Goal: Task Accomplishment & Management: Complete application form

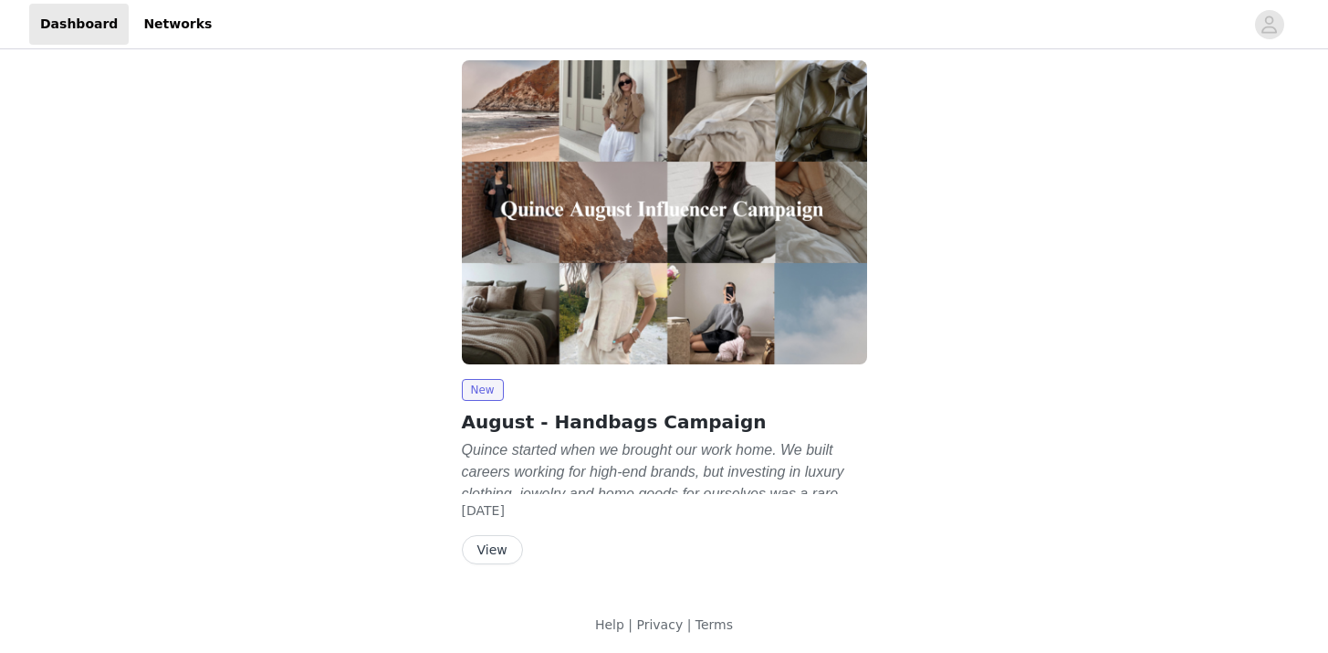
scroll to position [148, 0]
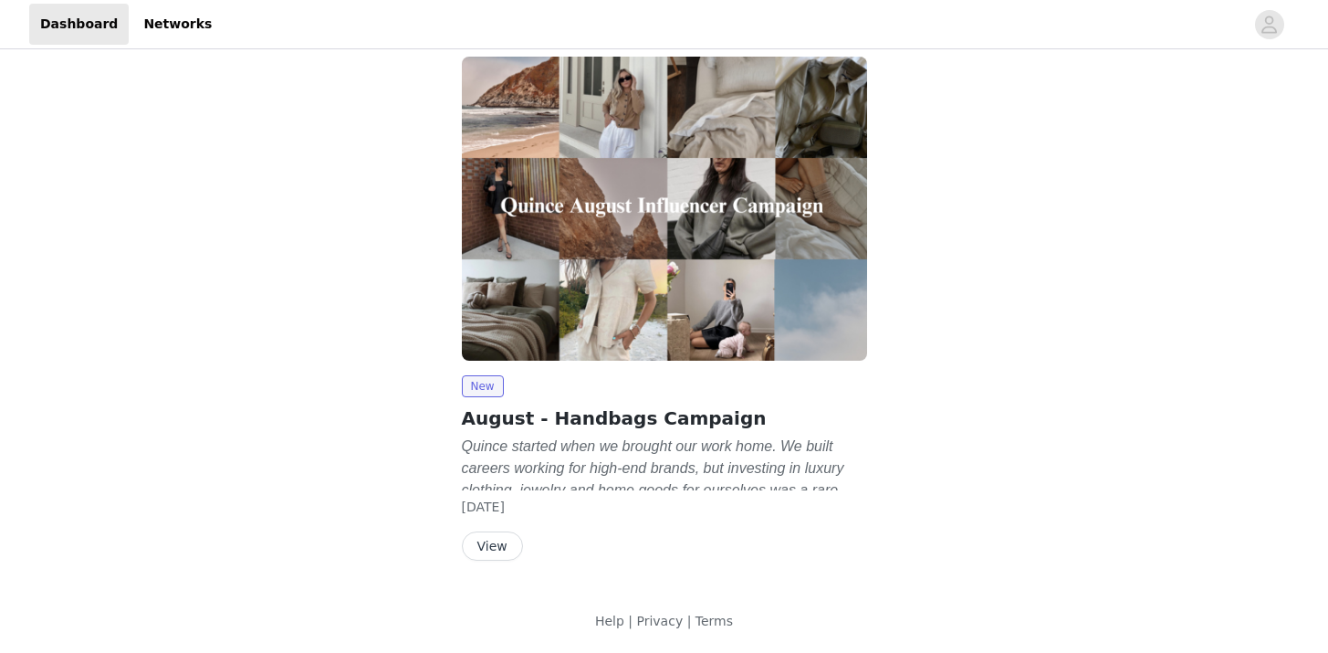
click at [493, 550] on button "View" at bounding box center [492, 545] width 61 height 29
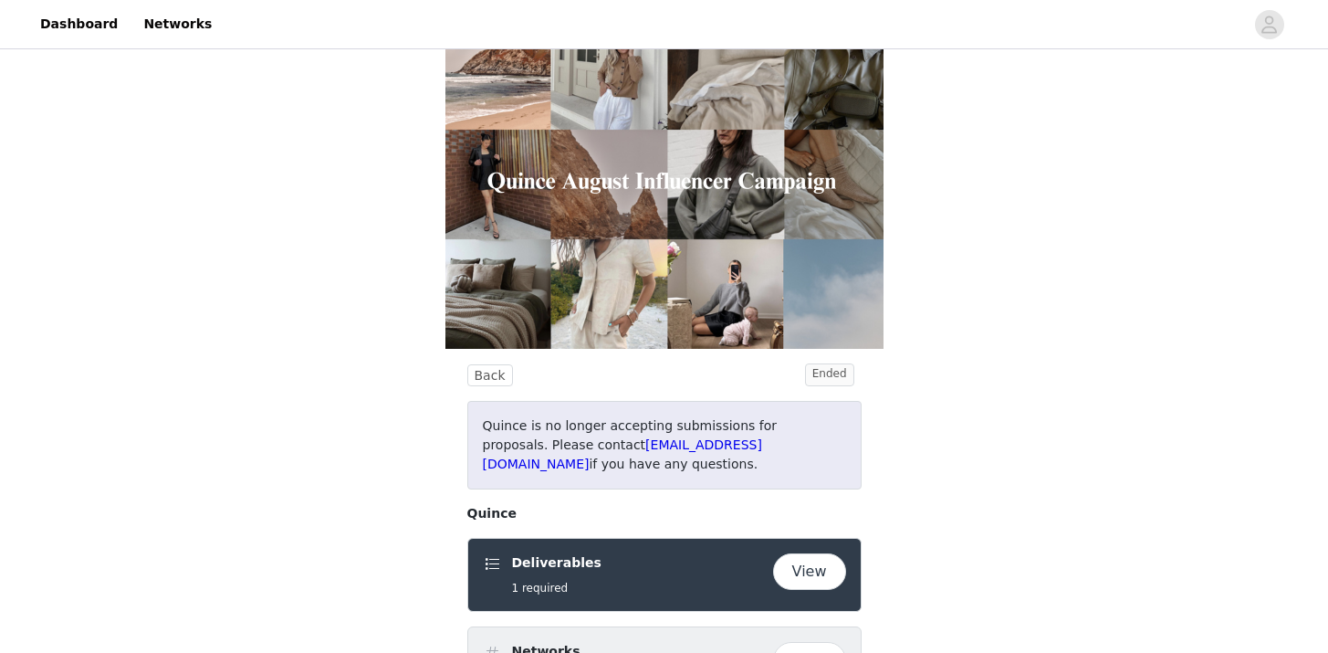
scroll to position [37, 0]
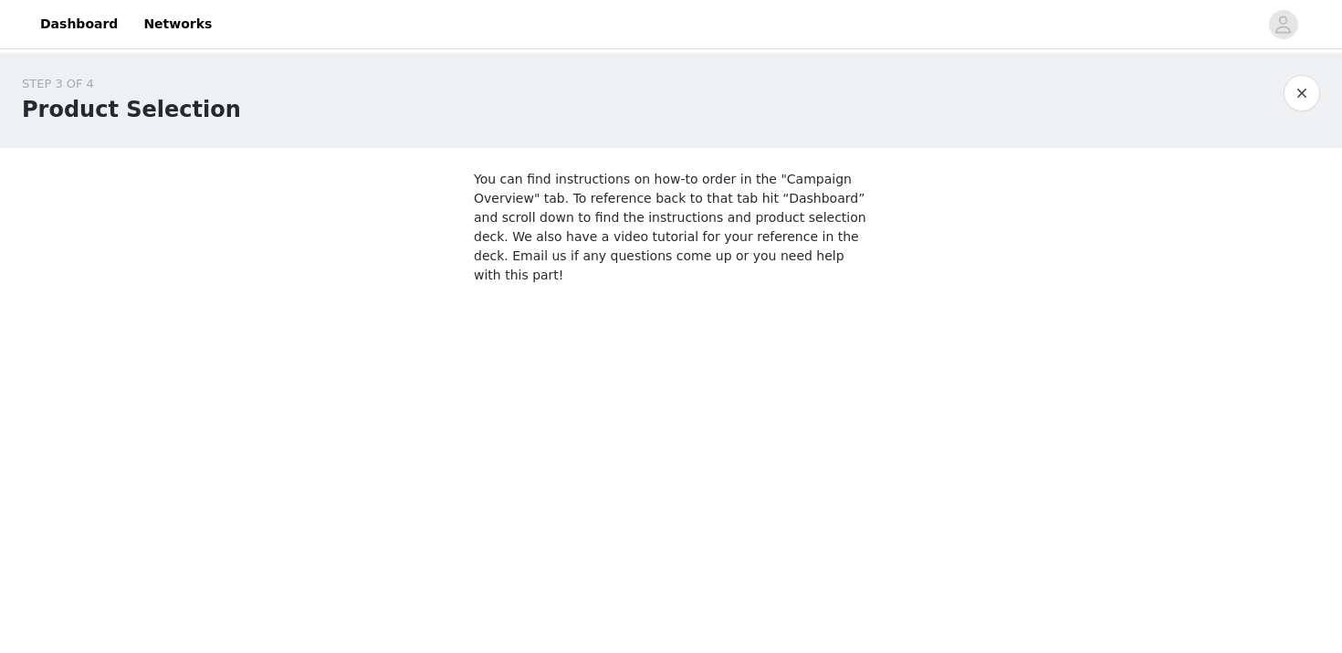
click at [1300, 96] on button "button" at bounding box center [1301, 93] width 37 height 37
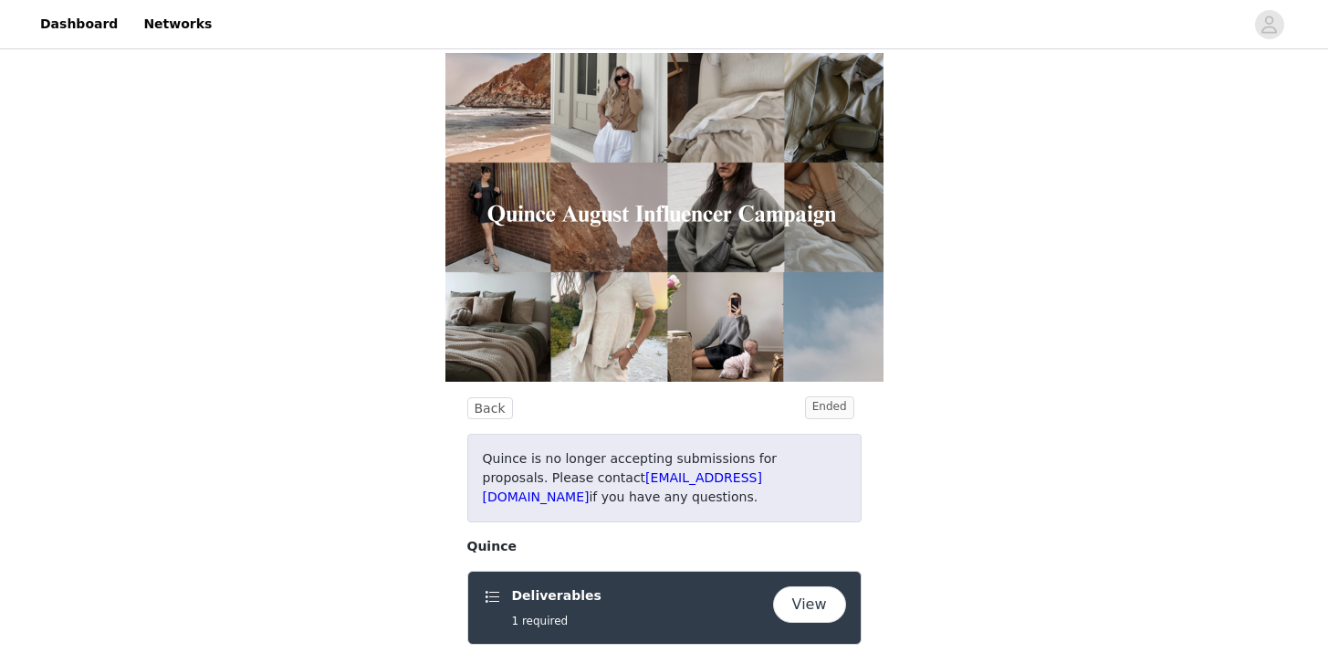
click at [804, 586] on button "View" at bounding box center [809, 604] width 73 height 37
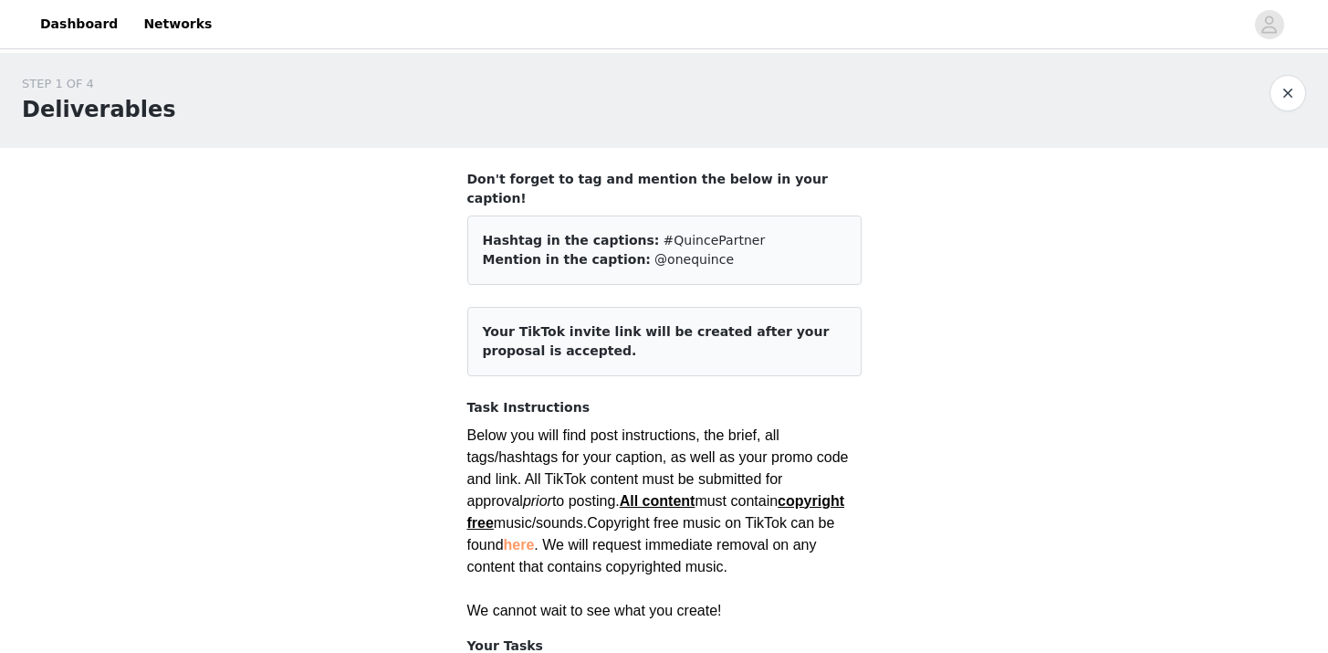
click at [1279, 83] on button "button" at bounding box center [1287, 93] width 37 height 37
